Goal: Task Accomplishment & Management: Manage account settings

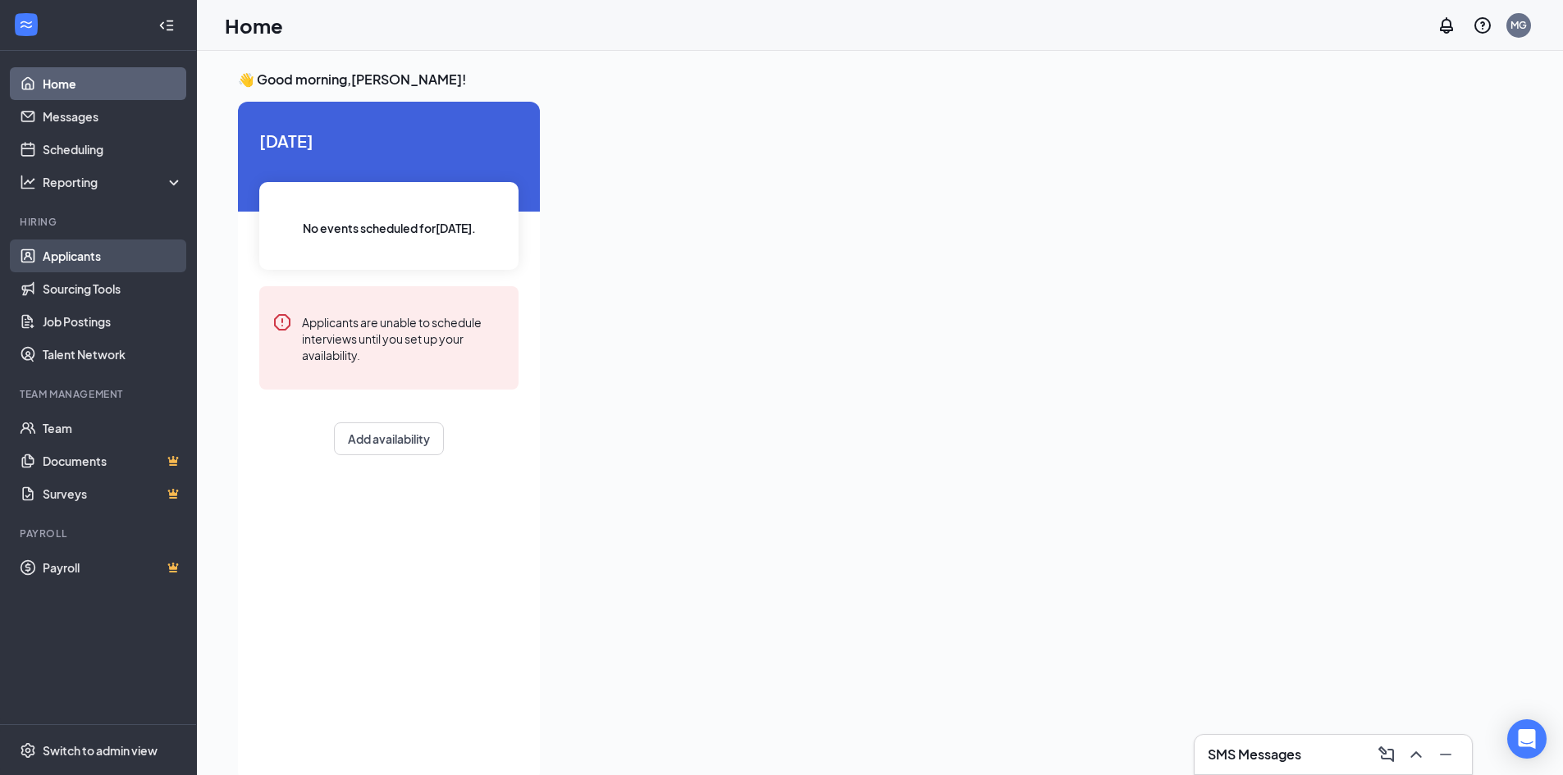
click at [92, 253] on link "Applicants" at bounding box center [113, 256] width 140 height 33
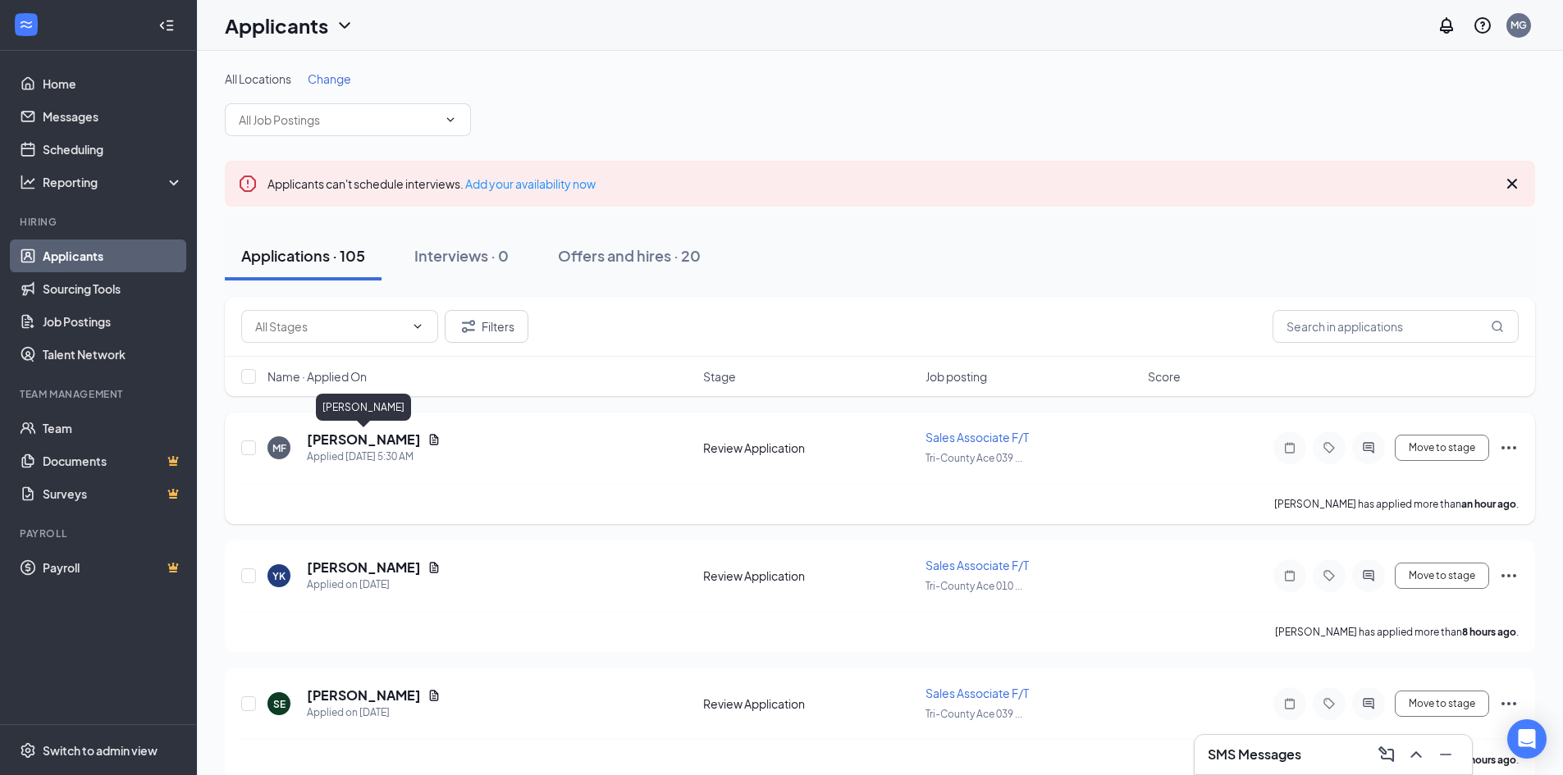
click at [381, 442] on h5 "[PERSON_NAME]" at bounding box center [364, 440] width 114 height 18
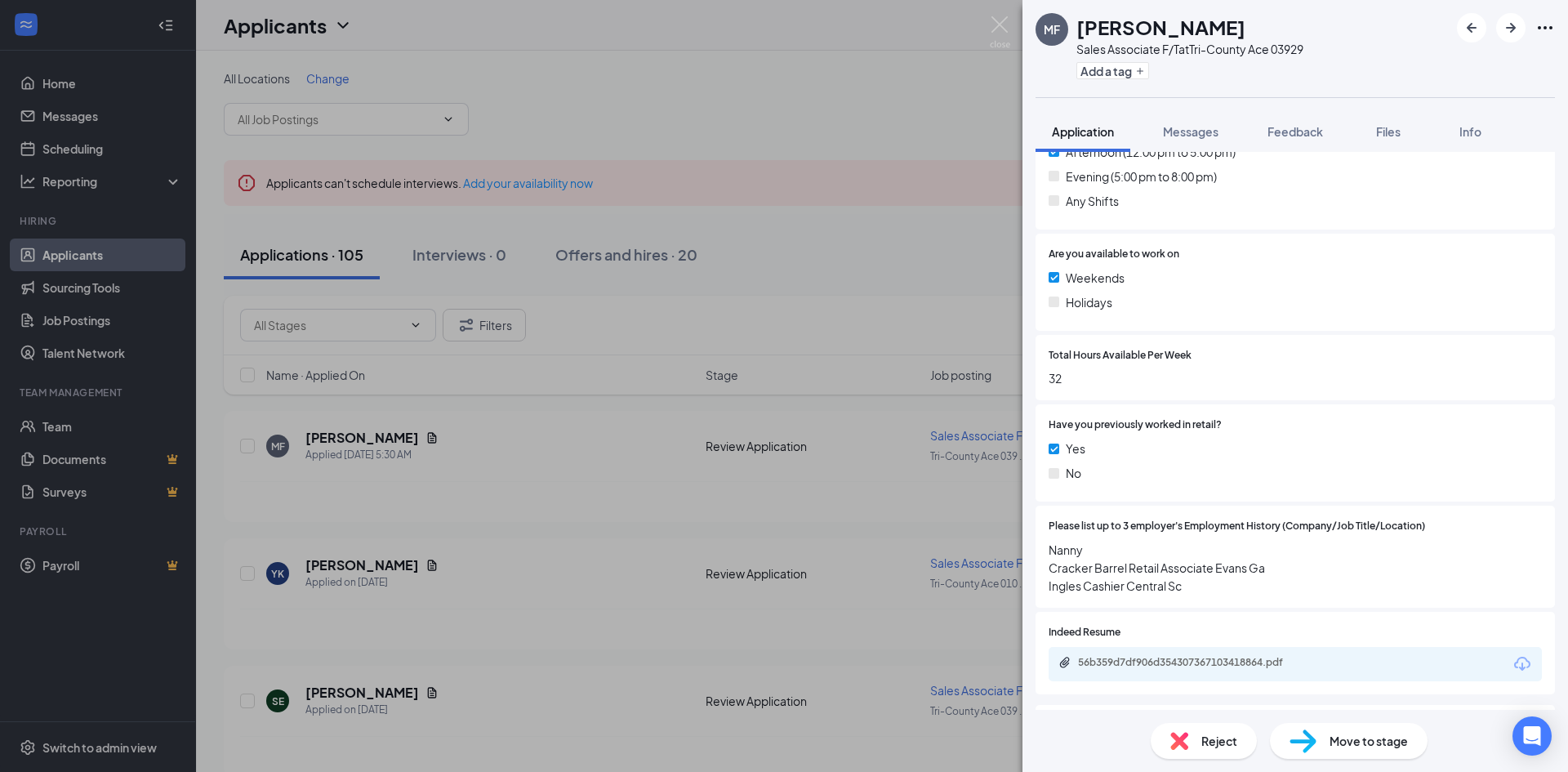
scroll to position [572, 0]
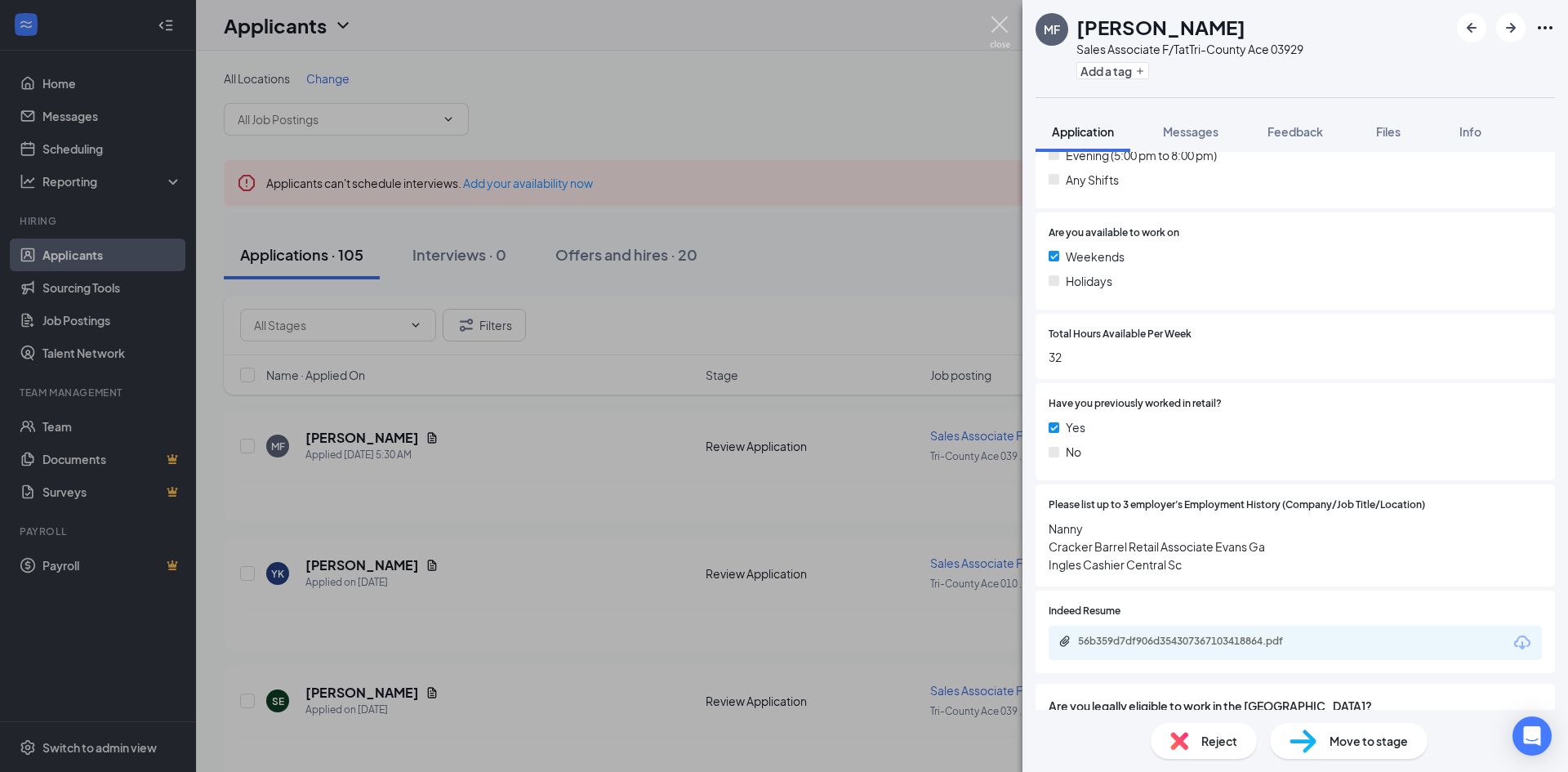
click at [998, 25] on img at bounding box center [1000, 32] width 21 height 32
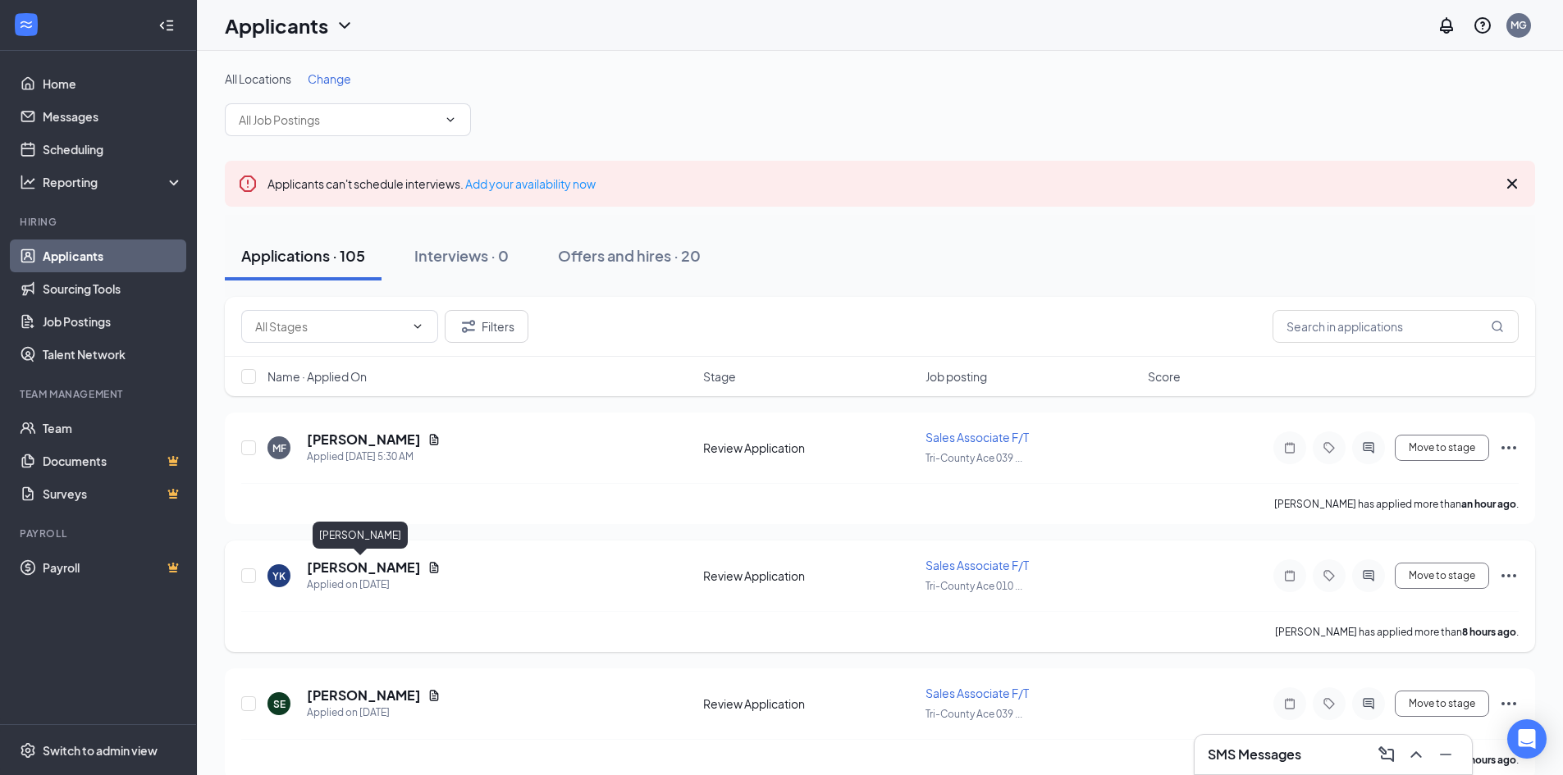
click at [339, 567] on h5 "[PERSON_NAME]" at bounding box center [364, 568] width 114 height 18
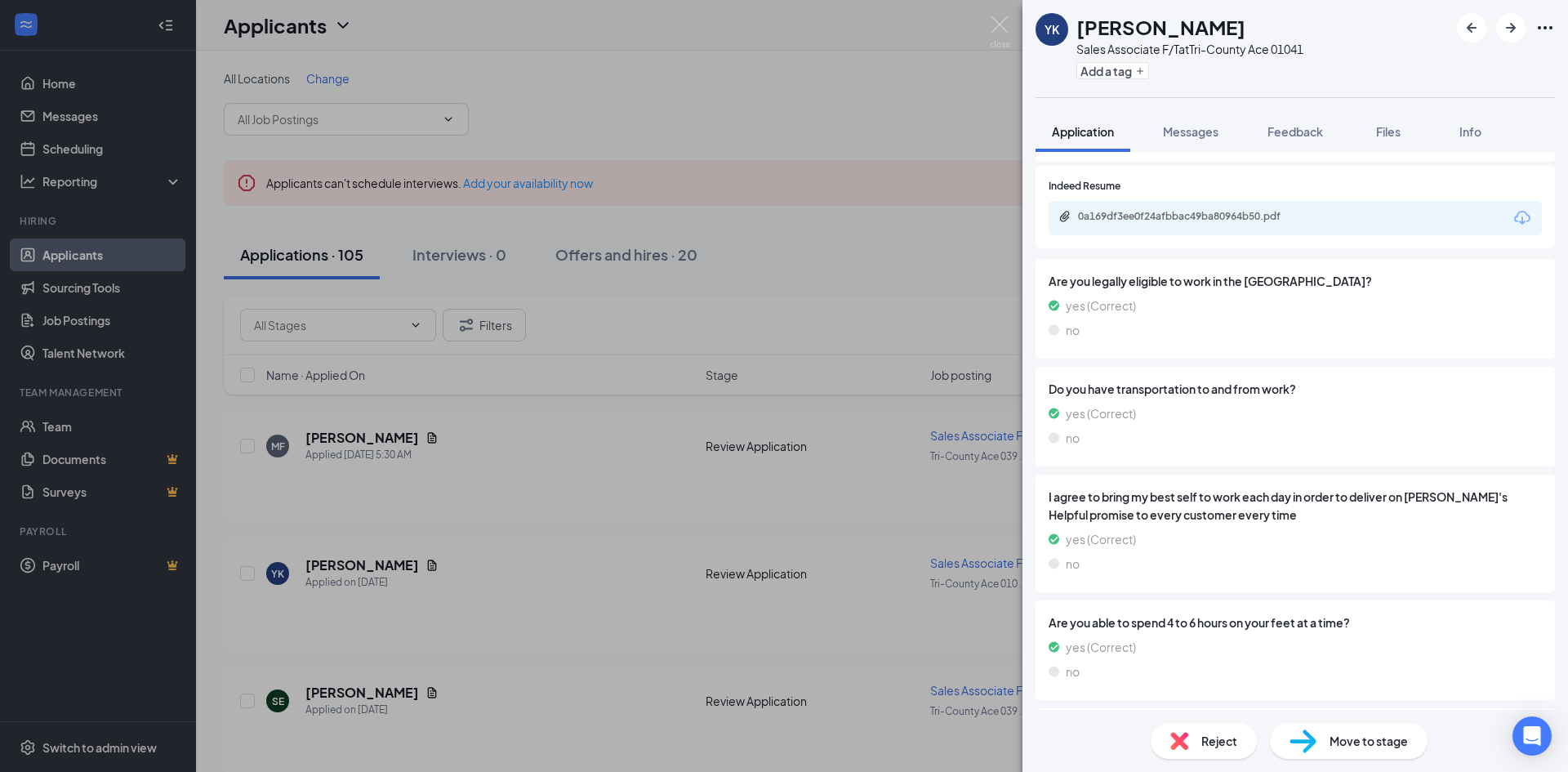
scroll to position [1053, 0]
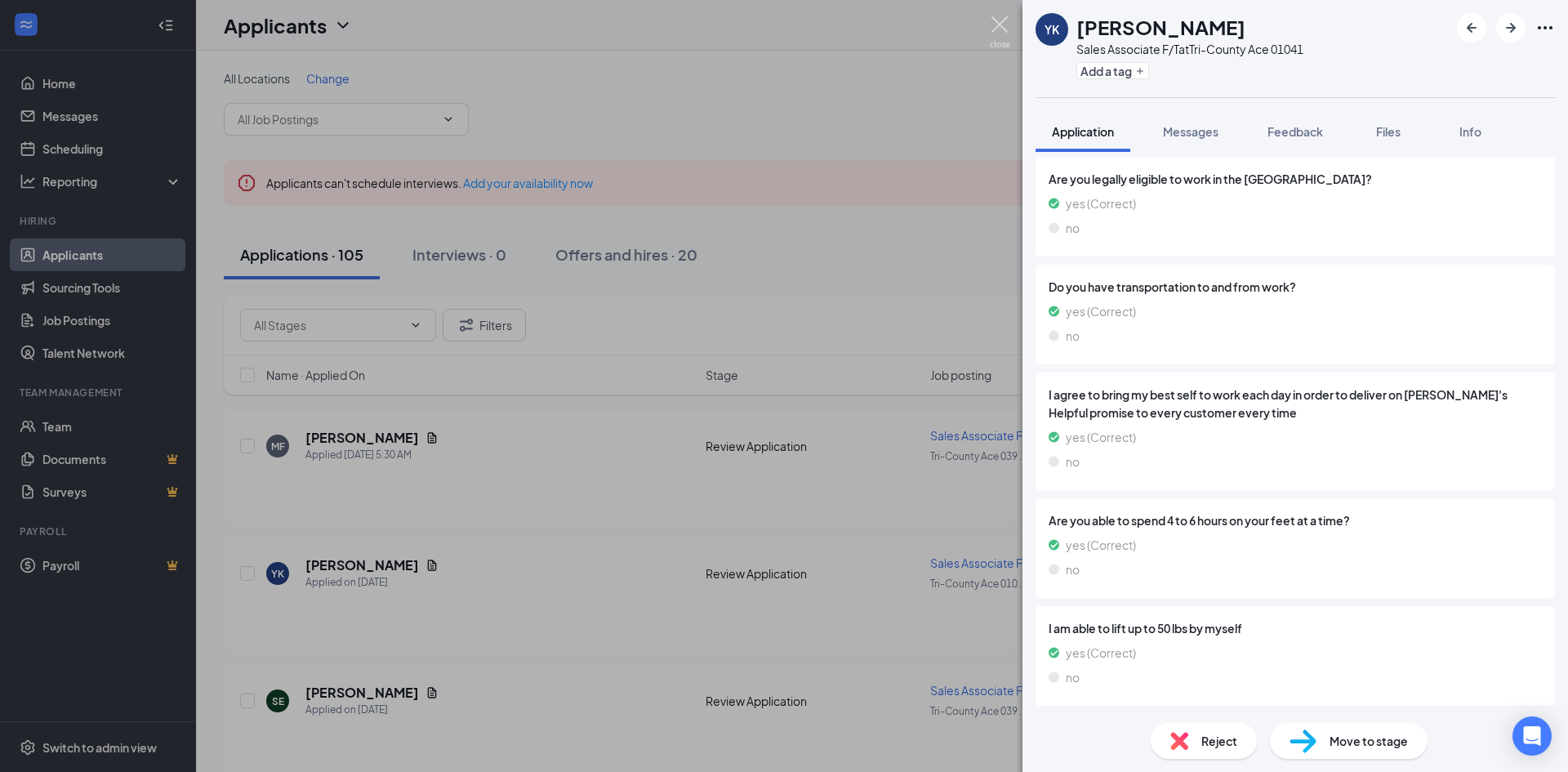
click at [1007, 21] on img at bounding box center [1000, 32] width 21 height 32
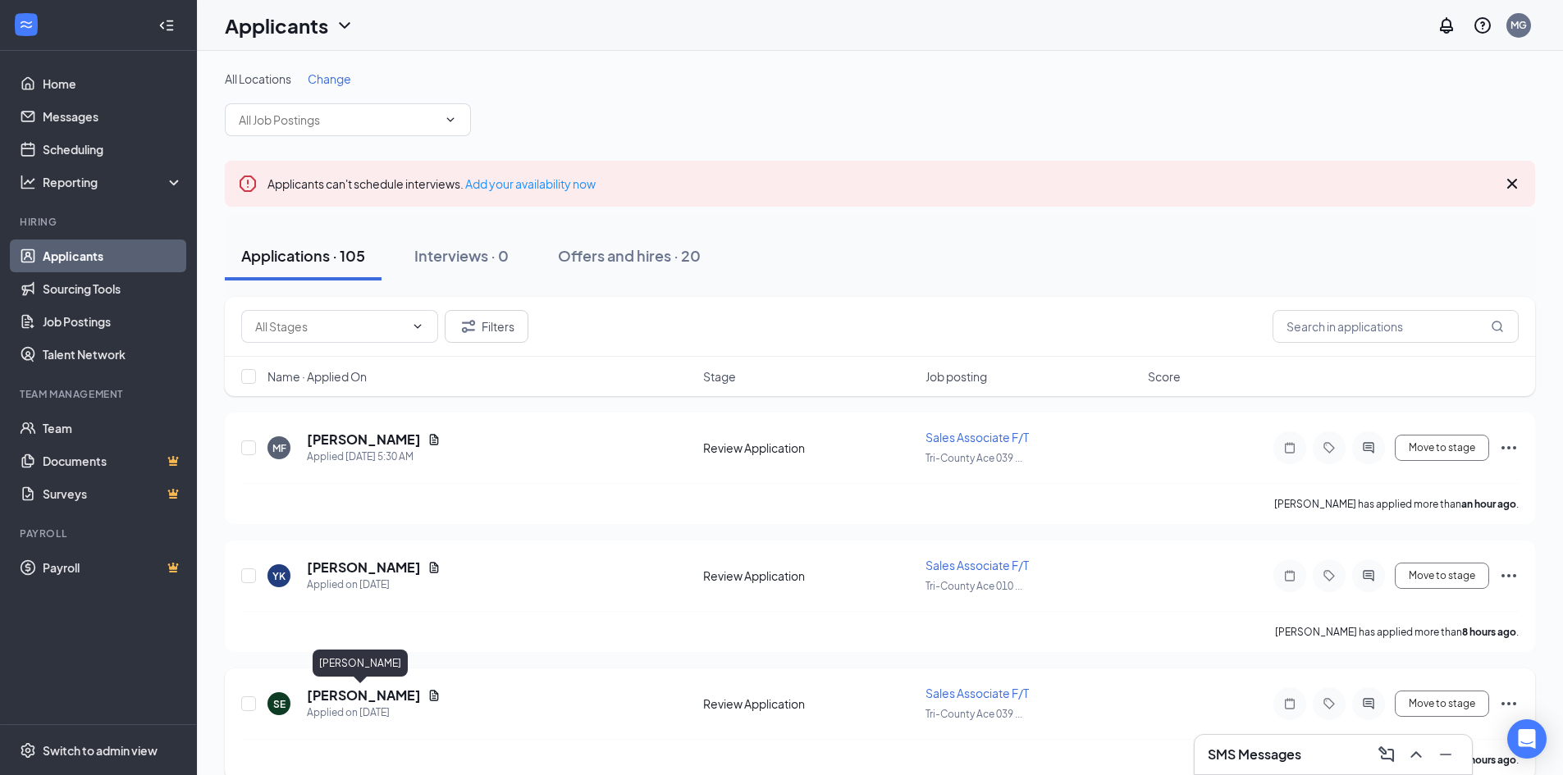
click at [340, 697] on h5 "[PERSON_NAME]" at bounding box center [364, 696] width 114 height 18
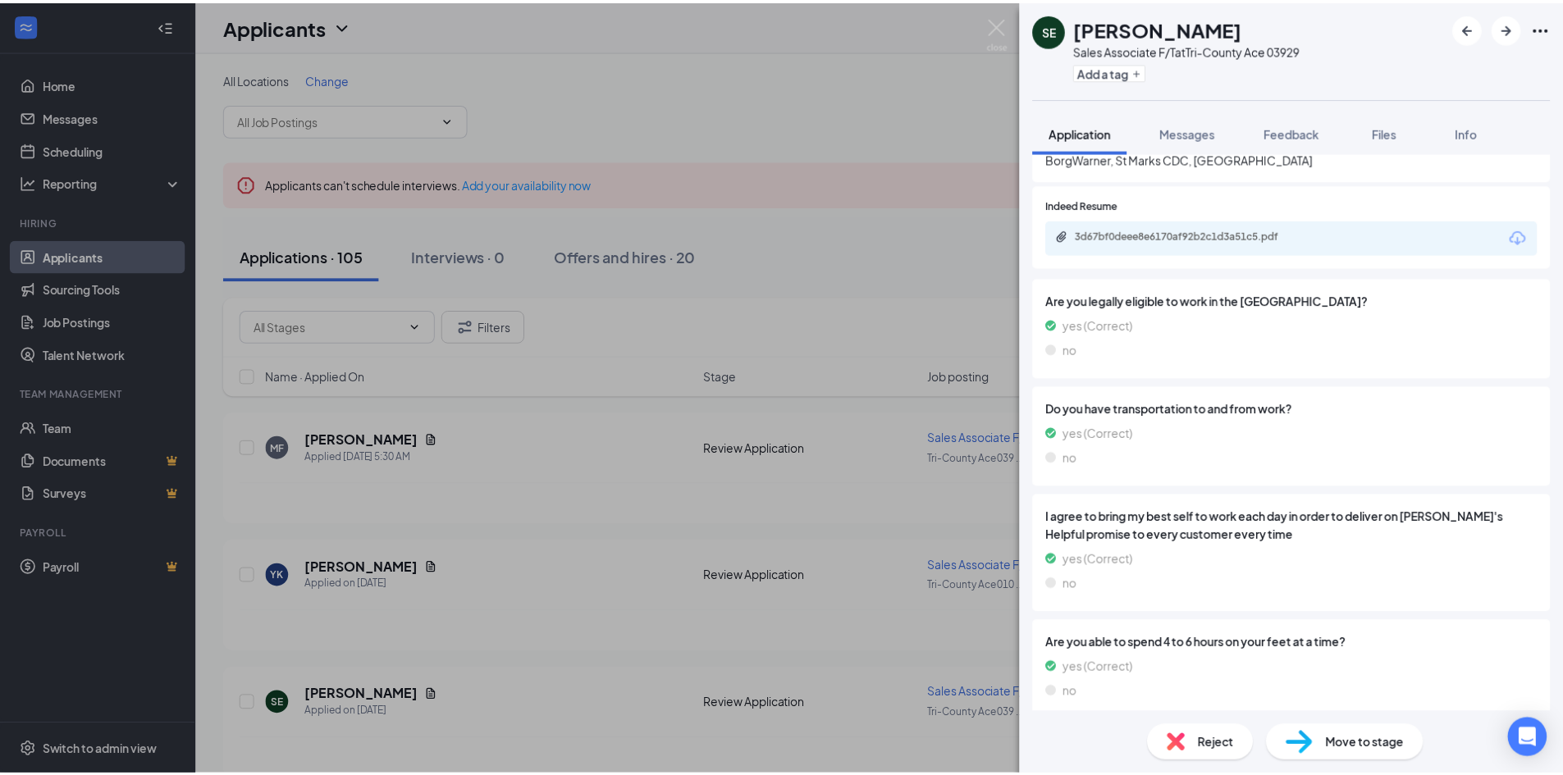
scroll to position [902, 0]
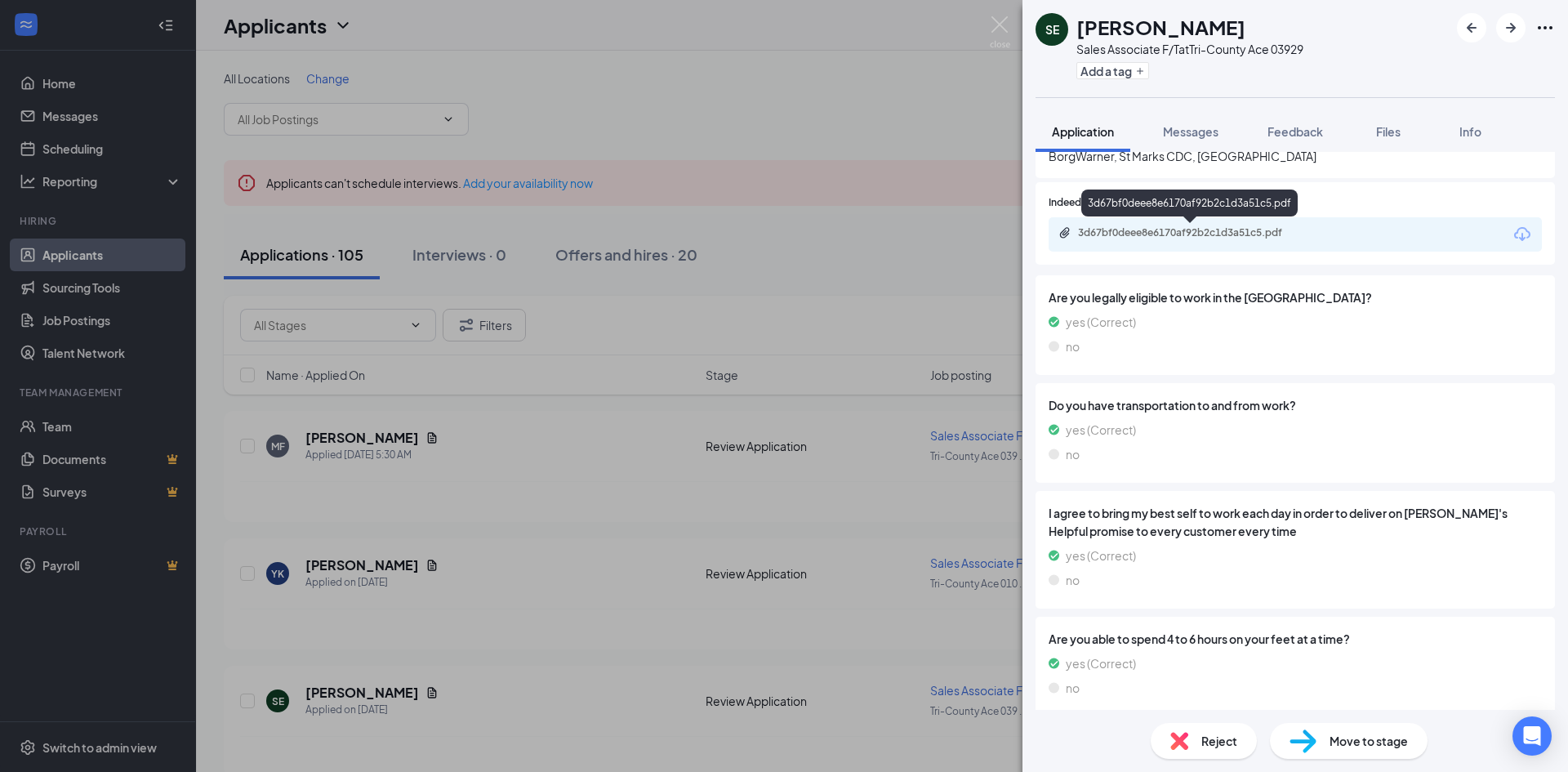
click at [1148, 226] on div "3d67bf0deee8e6170af92b2c1d3a51c5.pdf" at bounding box center [1193, 232] width 229 height 13
click at [1000, 29] on img at bounding box center [1000, 32] width 21 height 32
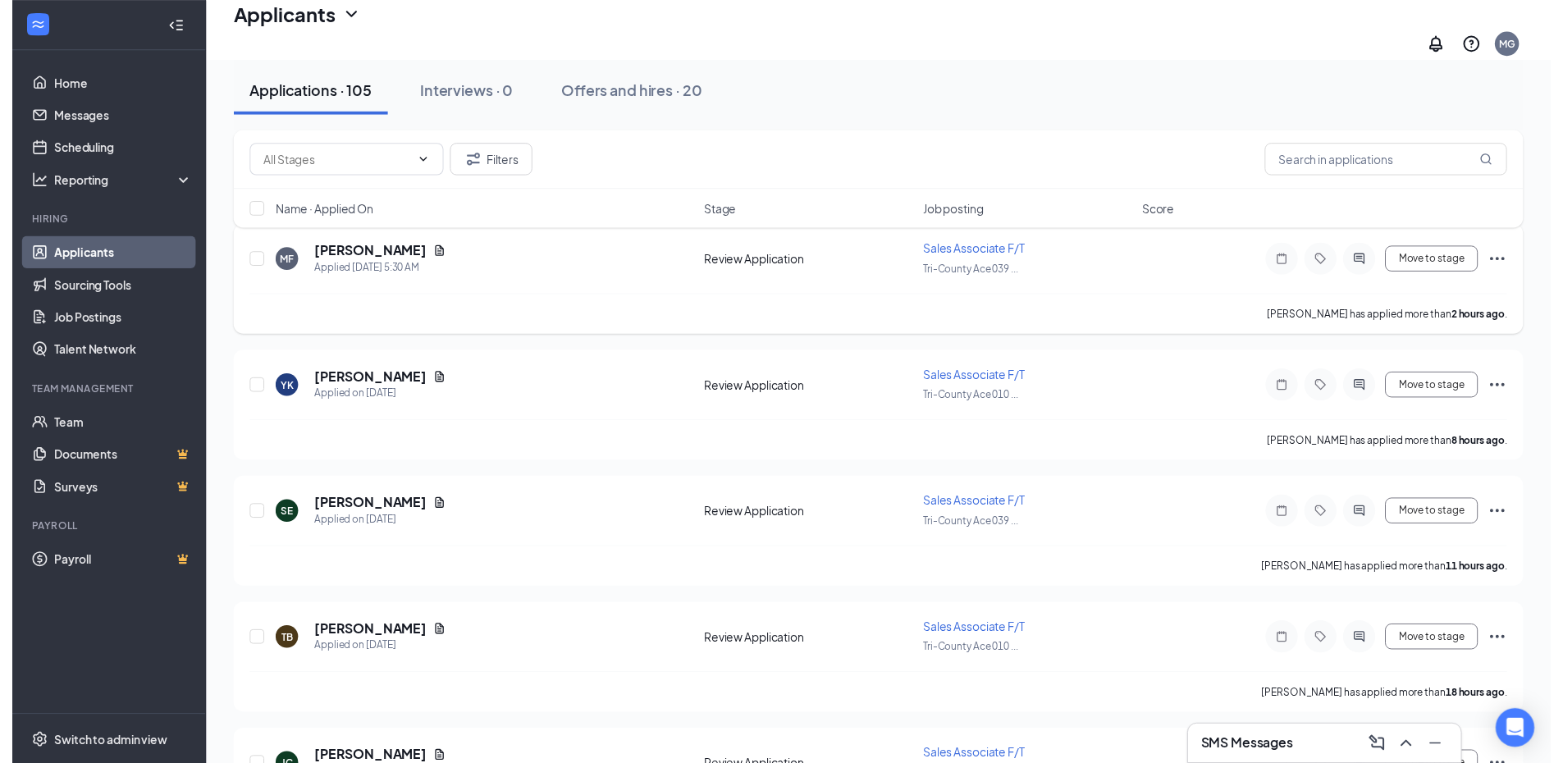
scroll to position [246, 0]
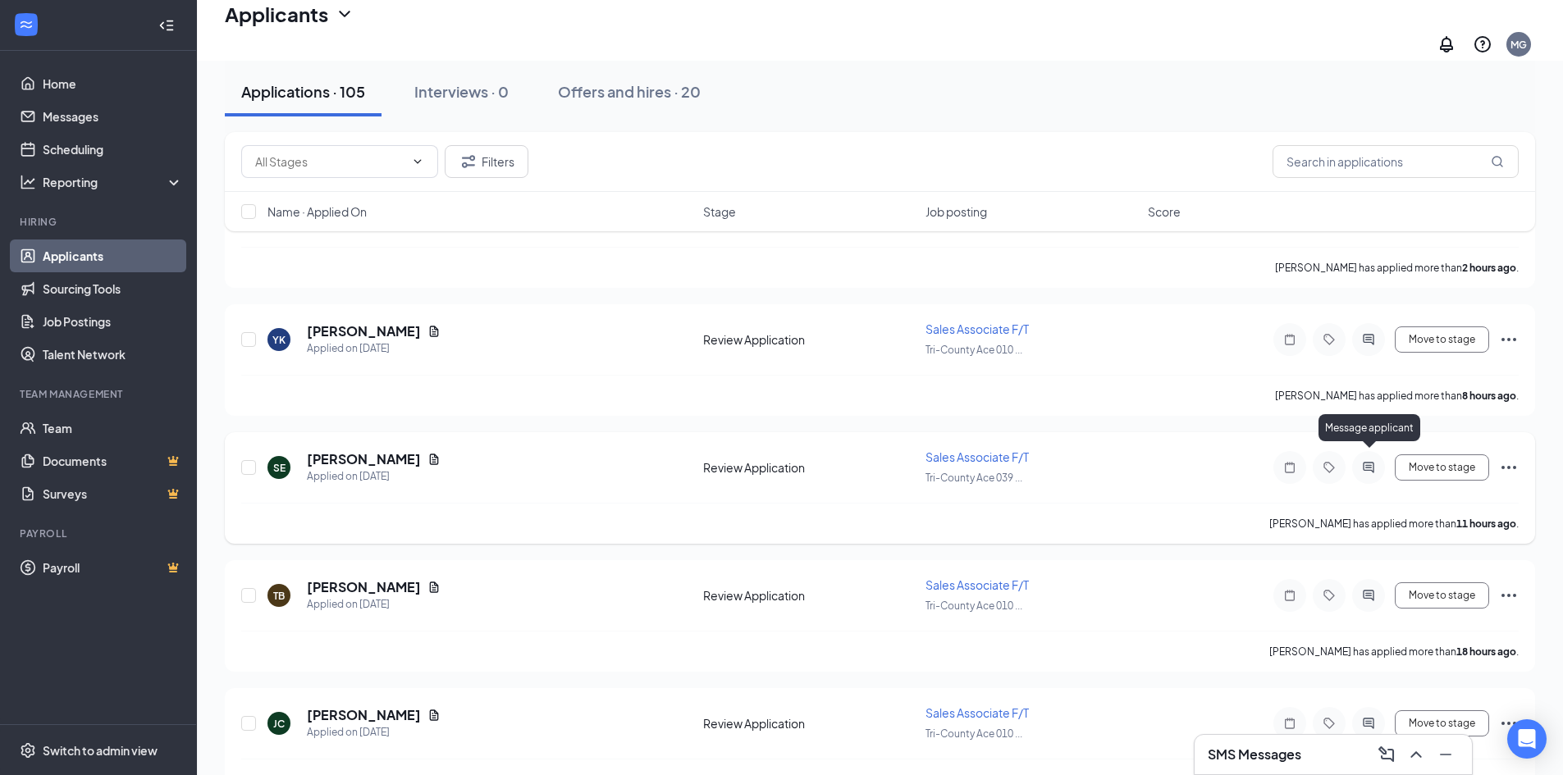
click at [1372, 462] on icon "ActiveChat" at bounding box center [1368, 467] width 11 height 11
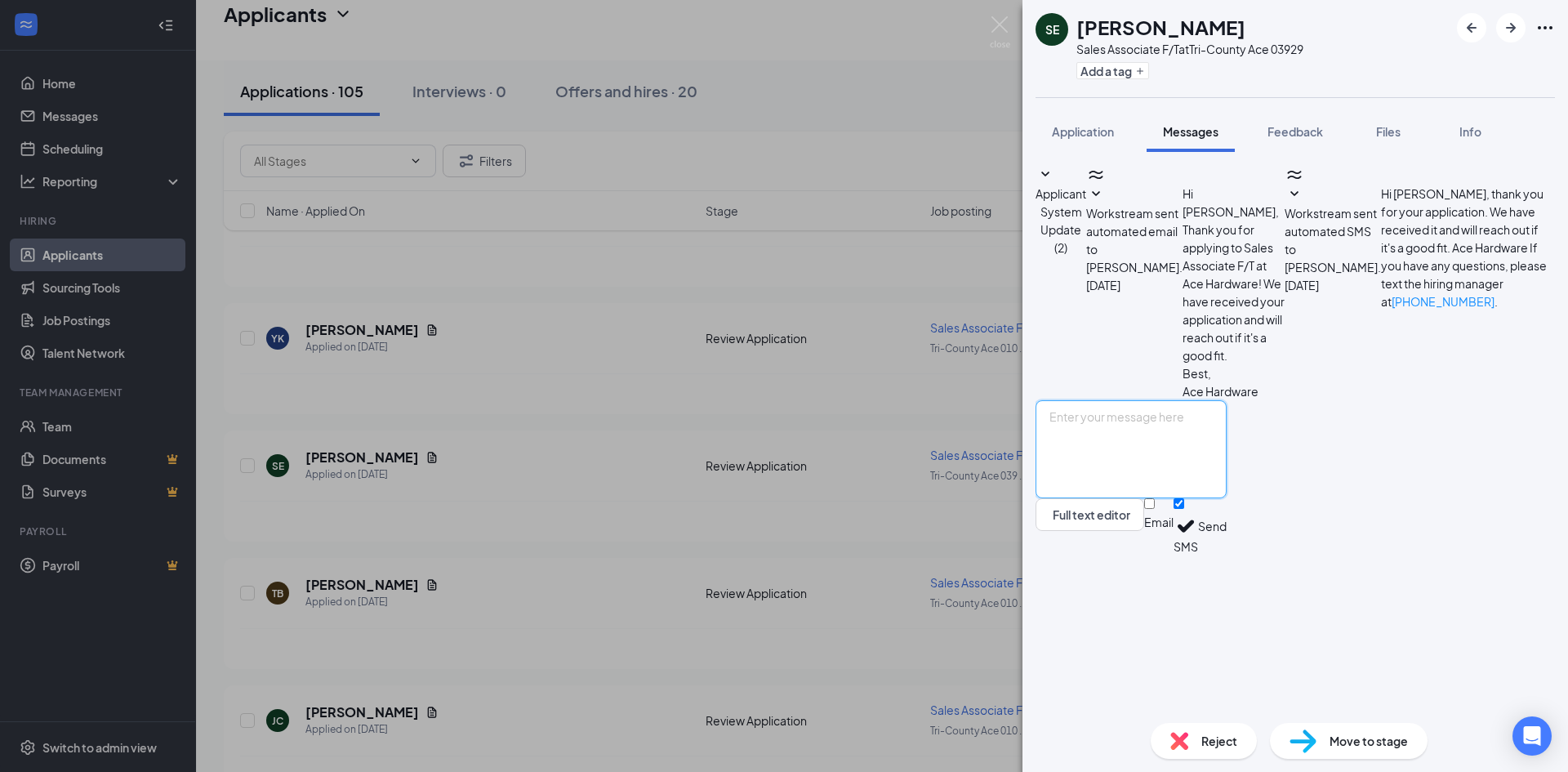
click at [1156, 498] on textarea at bounding box center [1131, 449] width 191 height 98
click at [1134, 498] on textarea "Hi [PERSON_NAME], would you be available for an interview [DATE] around 2:30pm?" at bounding box center [1131, 449] width 191 height 98
type textarea "Hi [PERSON_NAME], this is [PERSON_NAME] with Ace Hardware in [GEOGRAPHIC_DATA],…"
click at [1227, 555] on button "Send" at bounding box center [1212, 526] width 29 height 57
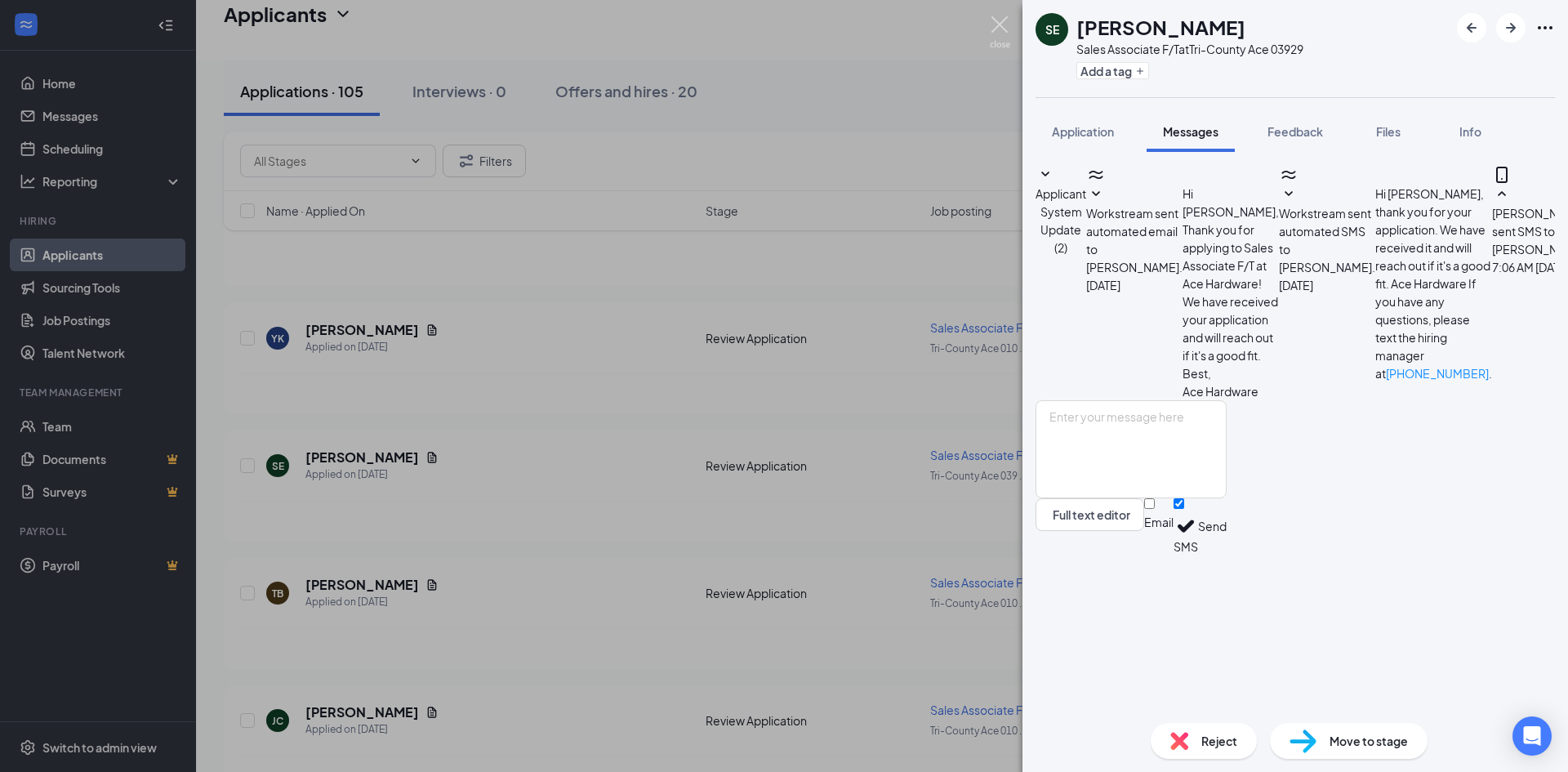
click at [1001, 29] on img at bounding box center [1000, 32] width 21 height 32
